Goal: Transaction & Acquisition: Obtain resource

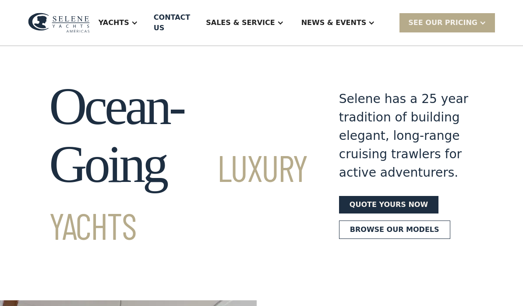
click at [465, 22] on div "SEE Our Pricing" at bounding box center [442, 23] width 69 height 11
click at [491, 60] on link "Already have a passcode" at bounding box center [458, 61] width 118 height 19
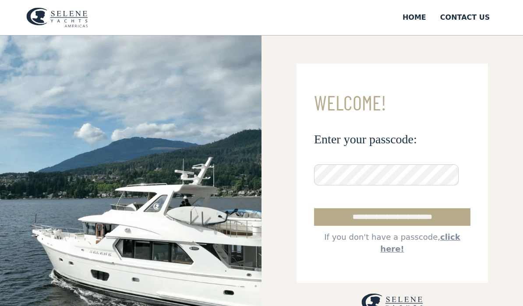
click at [429, 215] on input "**********" at bounding box center [392, 217] width 156 height 18
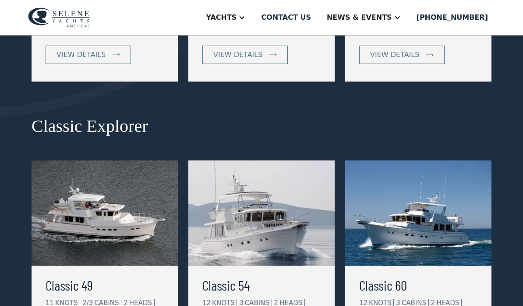
scroll to position [407, 0]
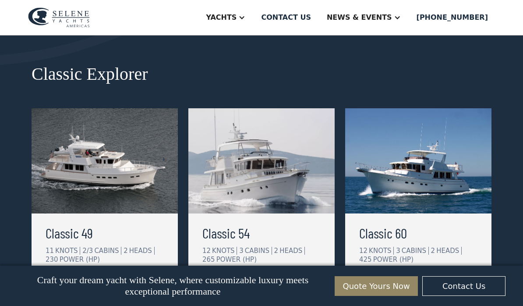
click at [447, 175] on img at bounding box center [418, 160] width 146 height 105
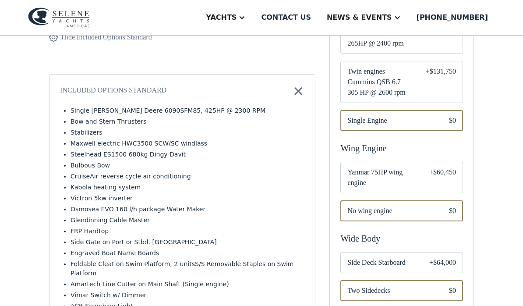
scroll to position [275, 0]
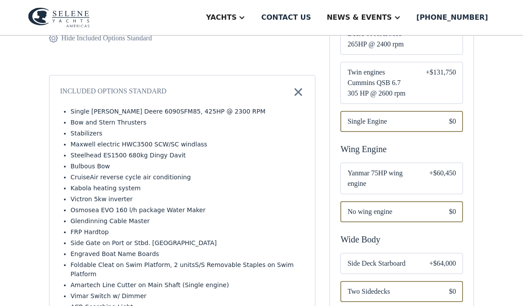
click at [436, 168] on div "+$60,450" at bounding box center [442, 178] width 27 height 21
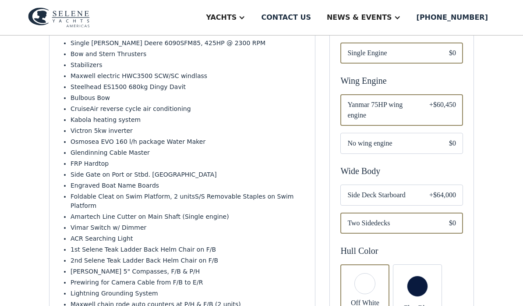
scroll to position [344, 0]
click at [447, 189] on div "+$64,000" at bounding box center [442, 194] width 27 height 11
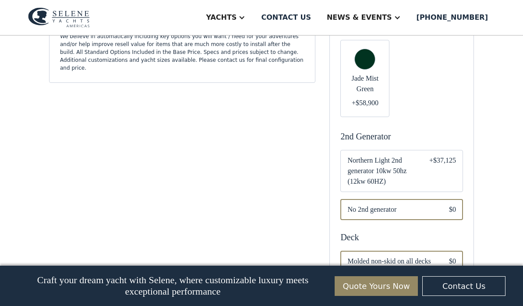
scroll to position [651, 0]
click at [440, 159] on div "+$37,125" at bounding box center [442, 171] width 27 height 32
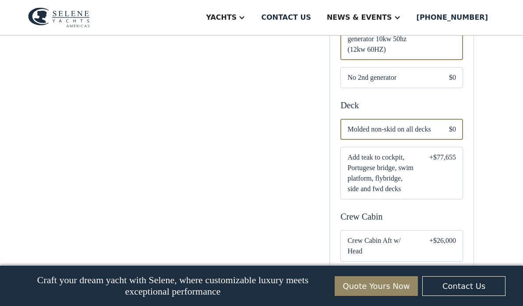
click at [440, 160] on div "+$77,655" at bounding box center [442, 173] width 27 height 42
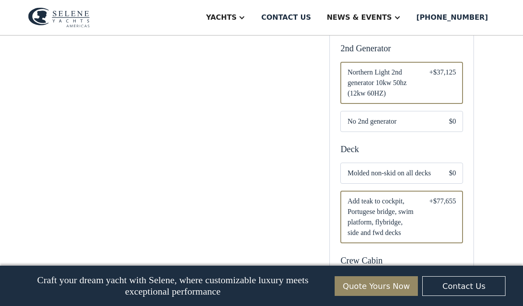
scroll to position [737, 0]
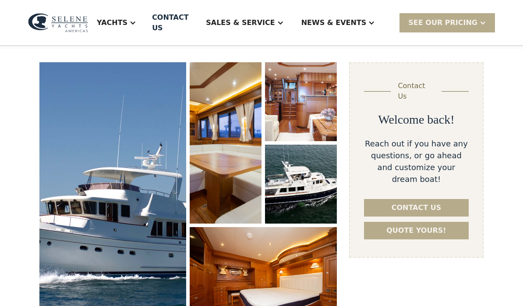
scroll to position [106, 0]
